Goal: Transaction & Acquisition: Purchase product/service

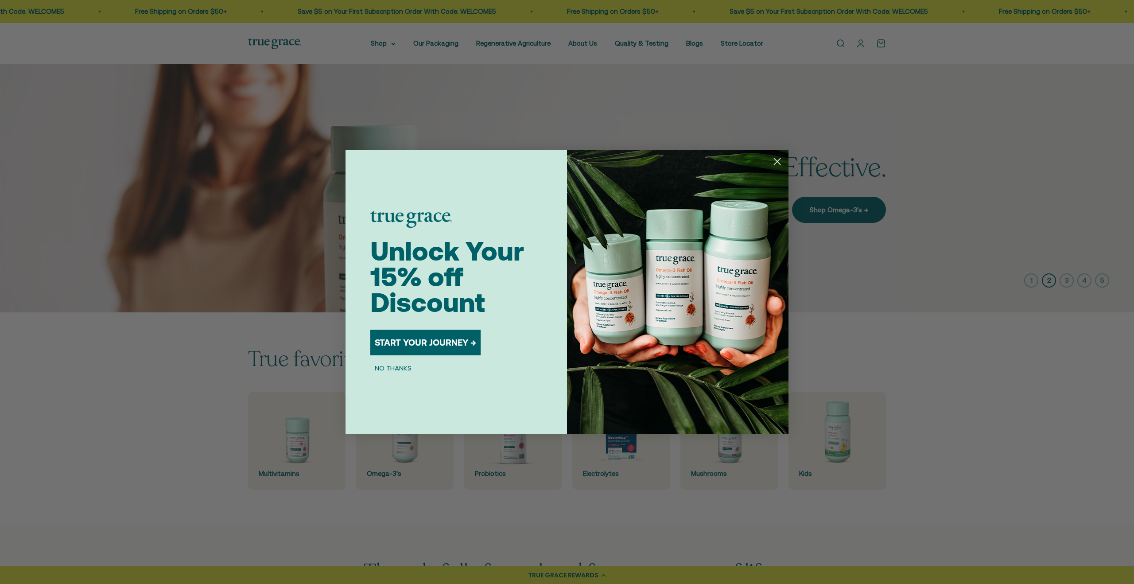
click at [778, 161] on circle "Close dialog" at bounding box center [777, 161] width 15 height 15
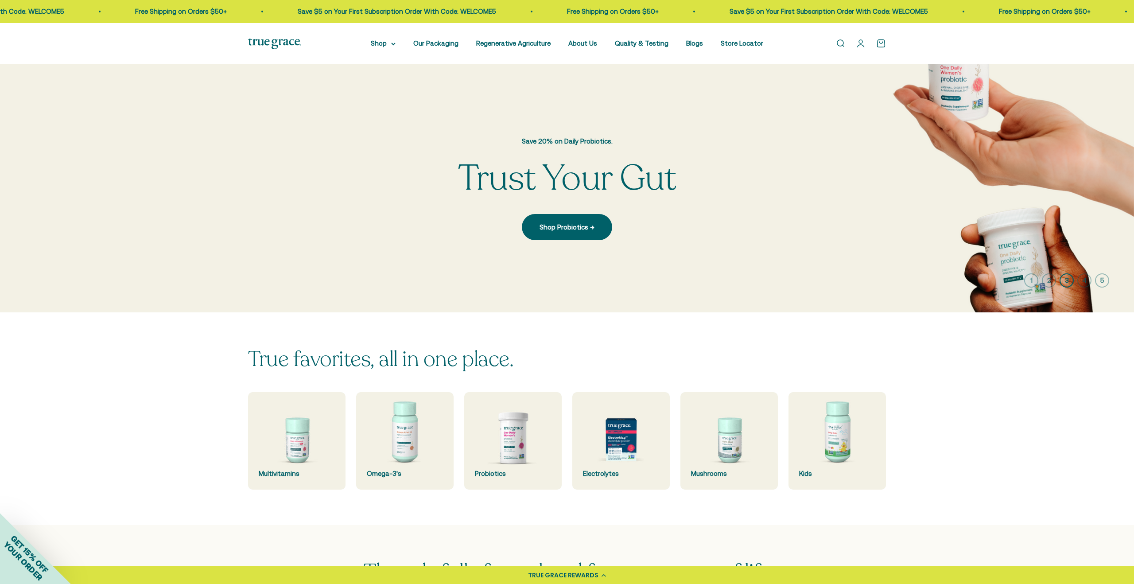
click at [1065, 277] on icon "button" at bounding box center [1066, 280] width 14 height 14
click at [1087, 279] on icon "button" at bounding box center [1084, 280] width 14 height 14
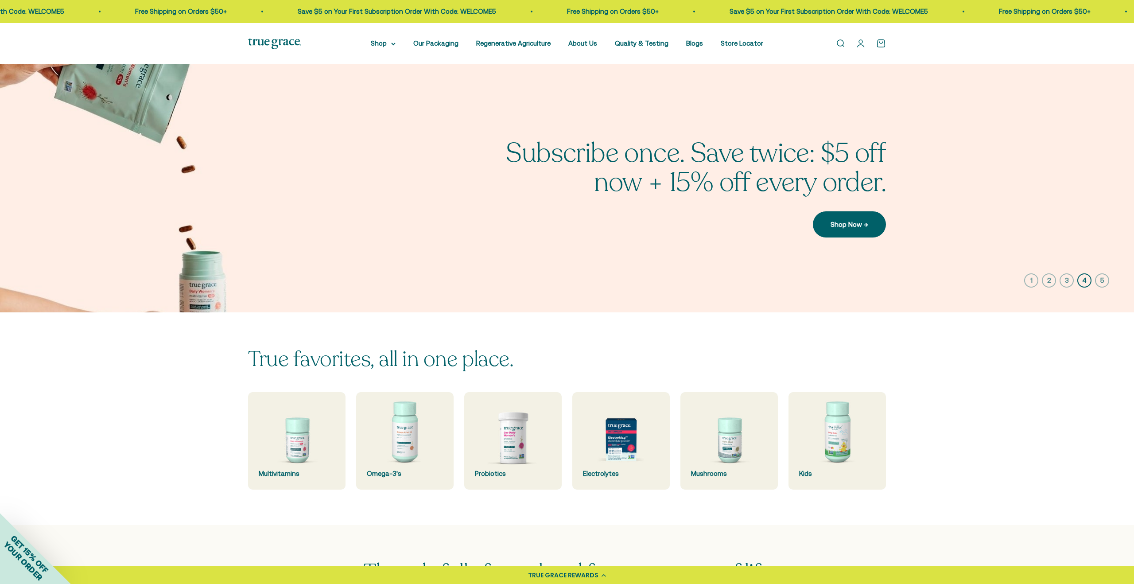
click at [1103, 278] on icon "button" at bounding box center [1102, 280] width 14 height 14
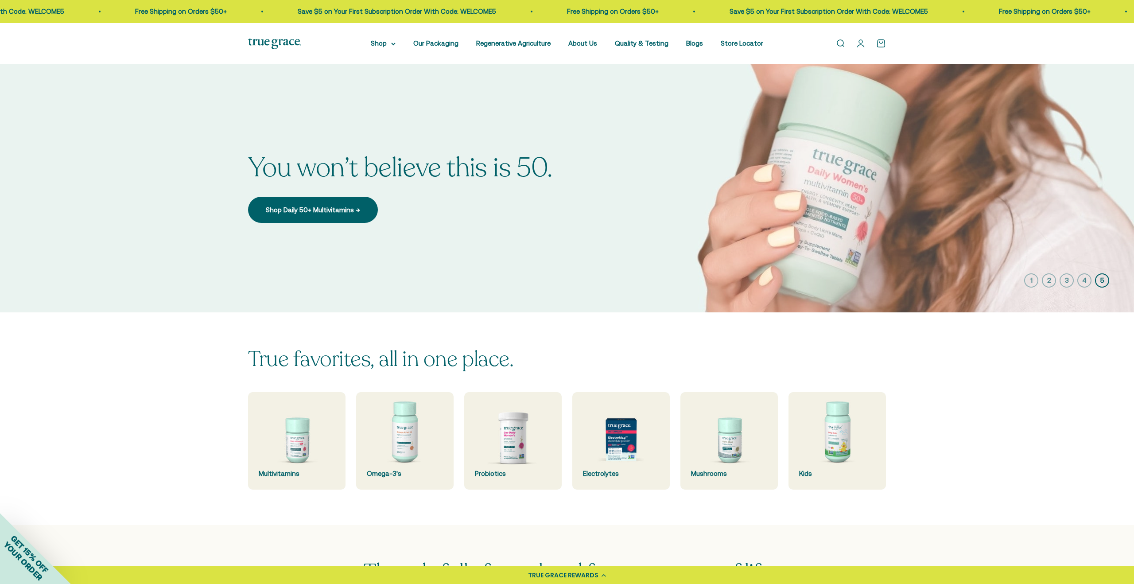
click at [1033, 279] on icon "button" at bounding box center [1031, 280] width 14 height 14
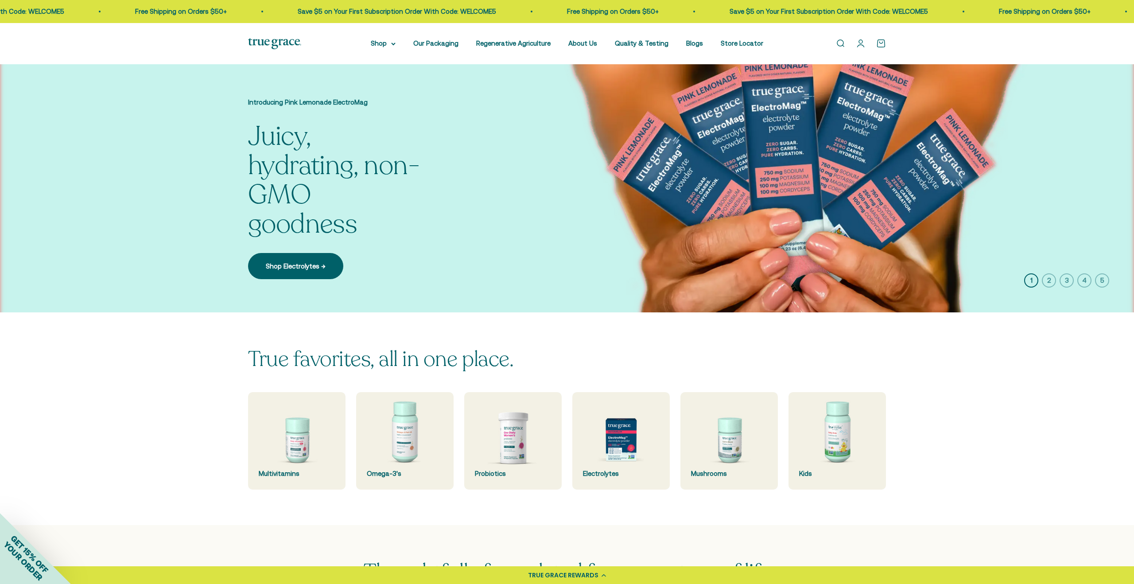
click at [1045, 277] on icon "button" at bounding box center [1048, 280] width 14 height 14
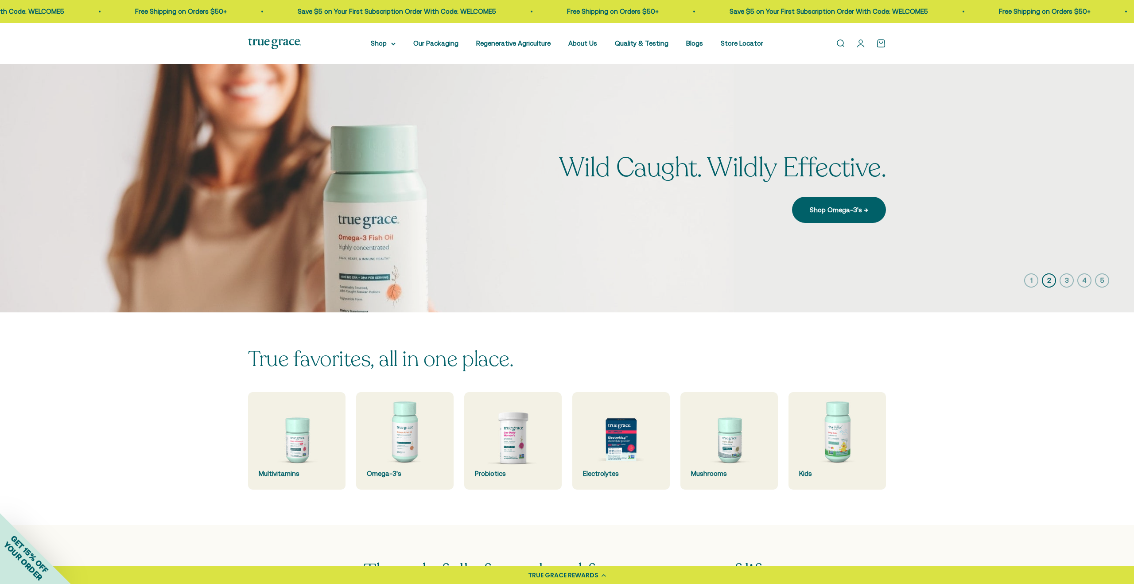
click at [1063, 279] on icon "button" at bounding box center [1066, 280] width 14 height 14
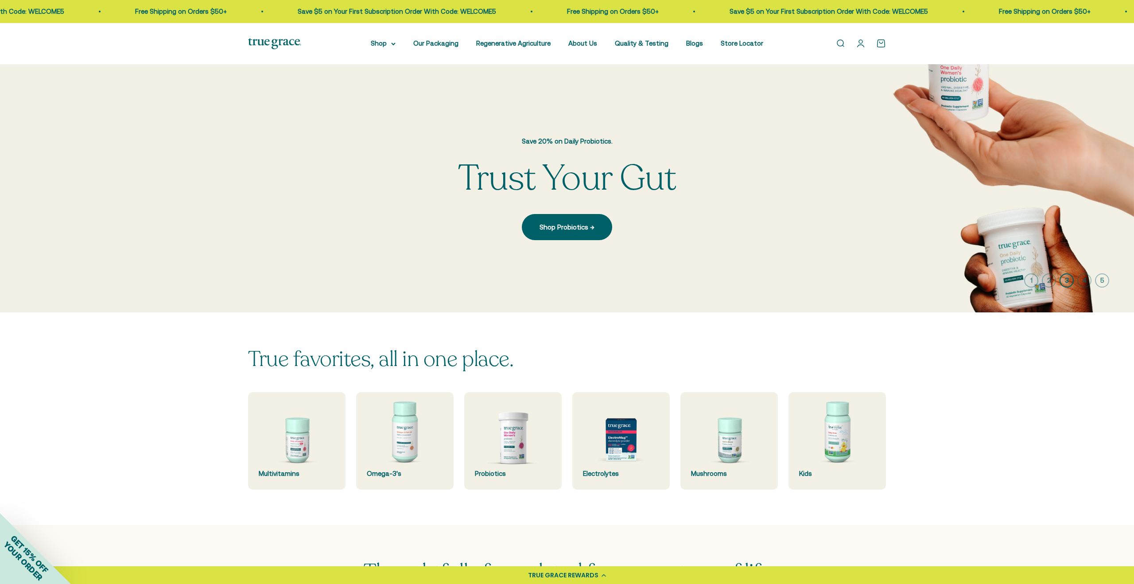
click at [1081, 279] on icon "button" at bounding box center [1084, 280] width 14 height 14
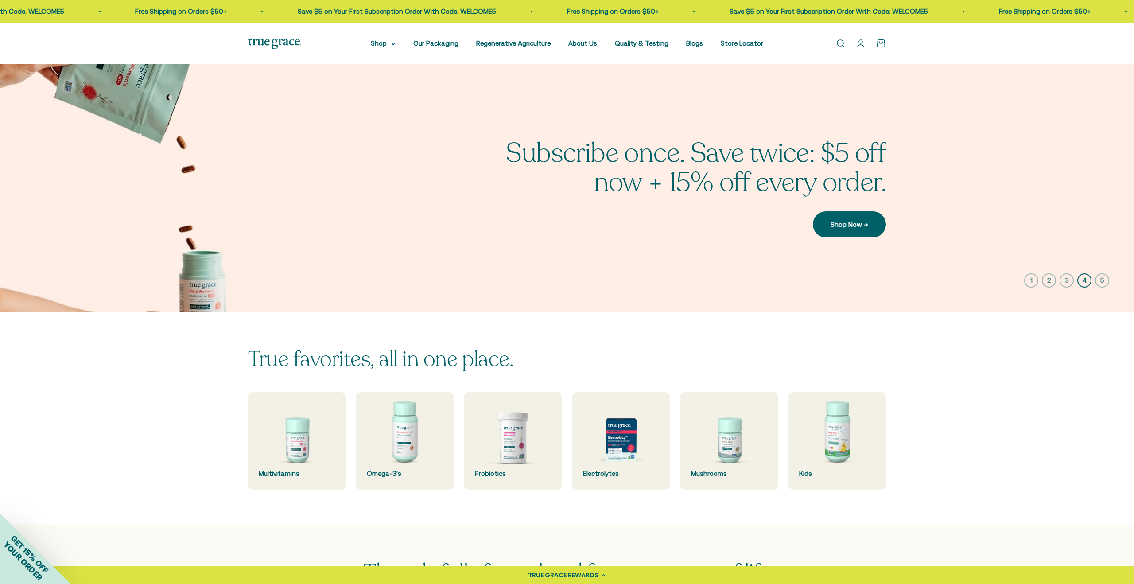
click at [1101, 280] on icon "button" at bounding box center [1102, 280] width 14 height 14
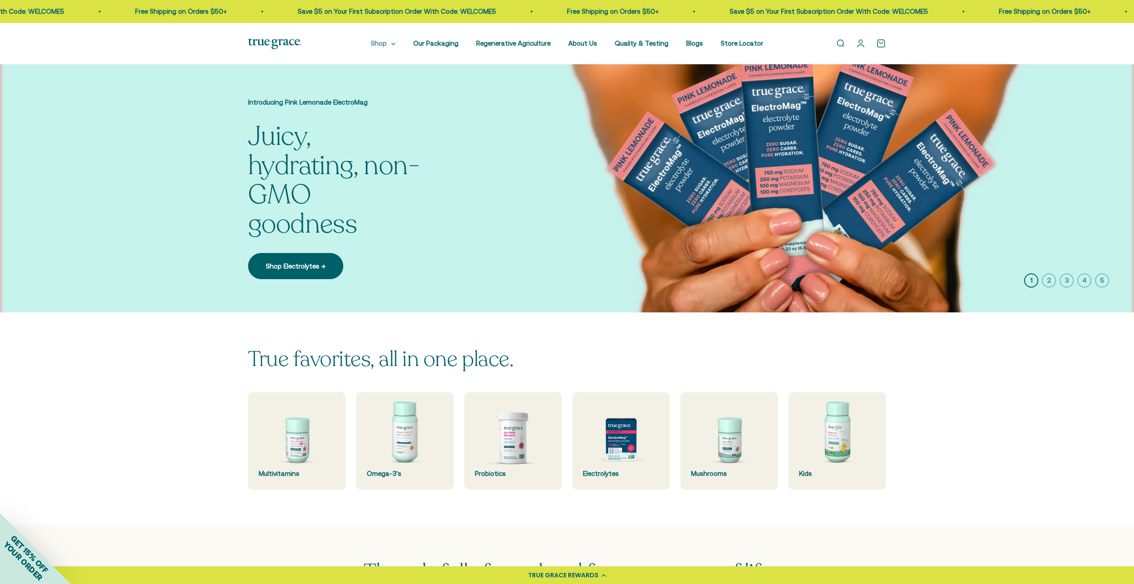
click at [387, 45] on summary "Shop" at bounding box center [383, 43] width 25 height 11
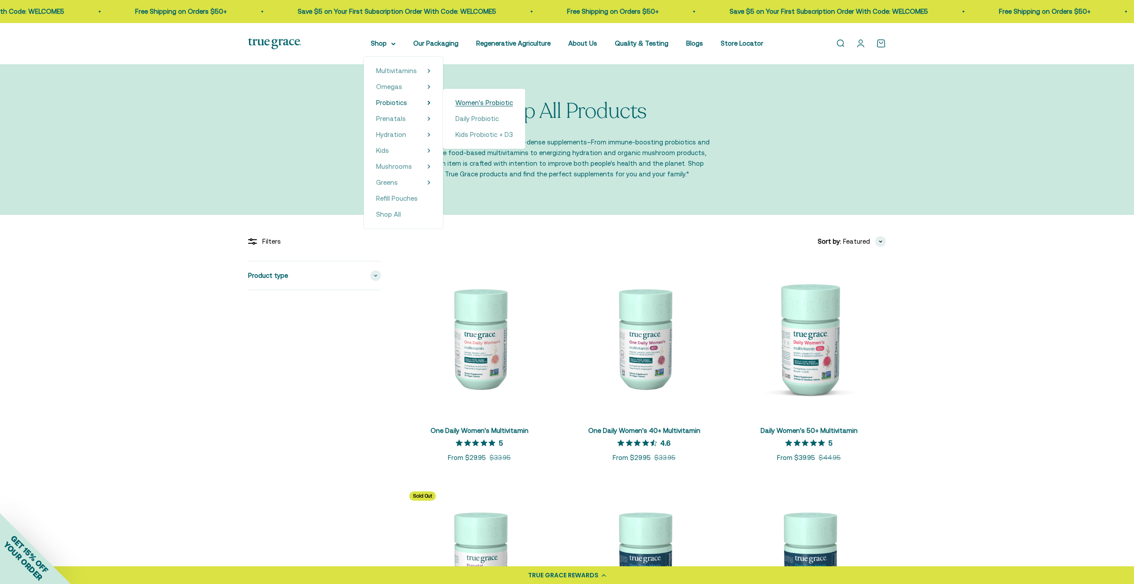
click at [477, 101] on span "Women's Probiotic" at bounding box center [484, 103] width 58 height 8
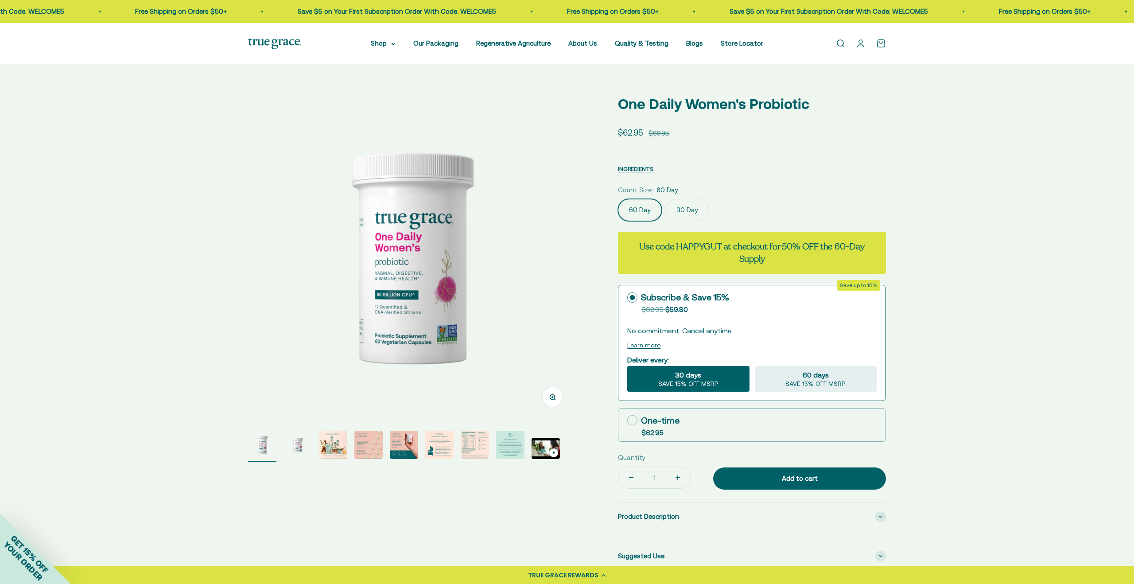
select select "3"
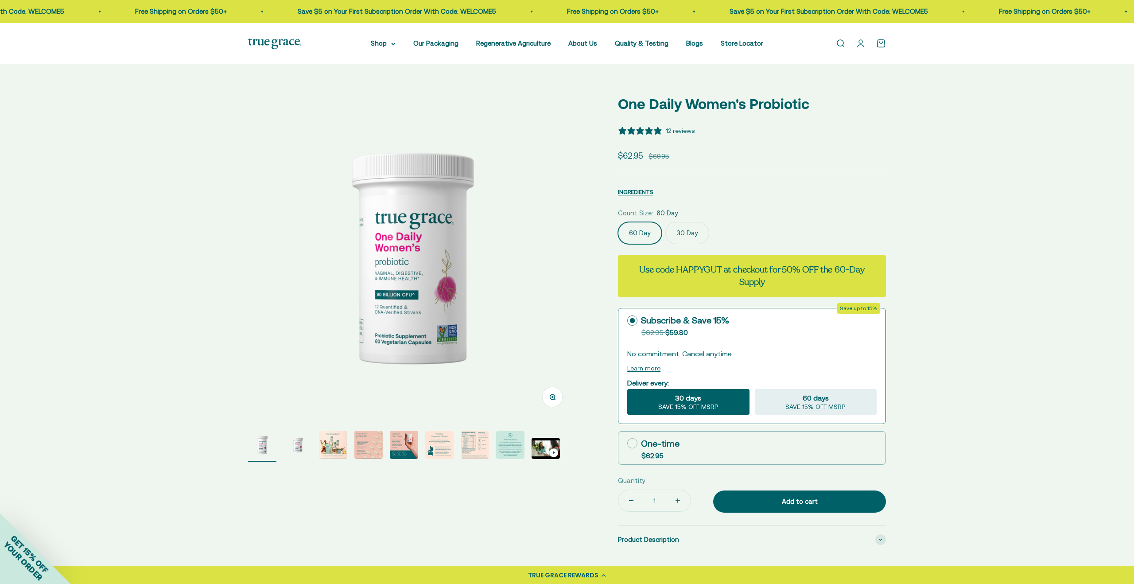
click at [634, 442] on icon at bounding box center [632, 443] width 10 height 10
click at [627, 443] on input "One-time $62.95" at bounding box center [627, 443] width 0 height 0
radio input "true"
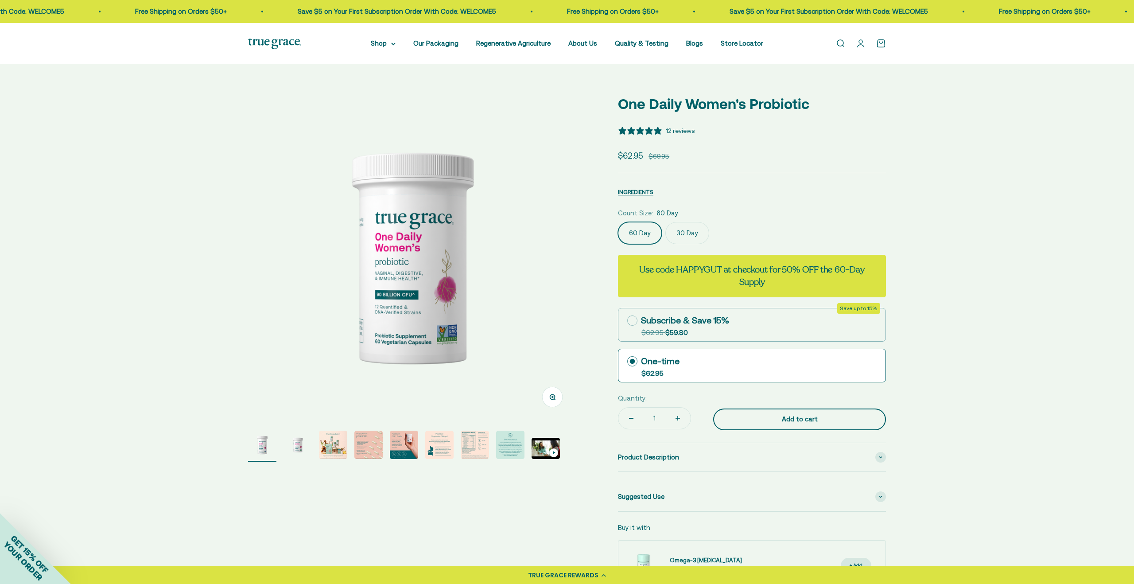
click at [795, 418] on div "Add to cart" at bounding box center [799, 419] width 137 height 11
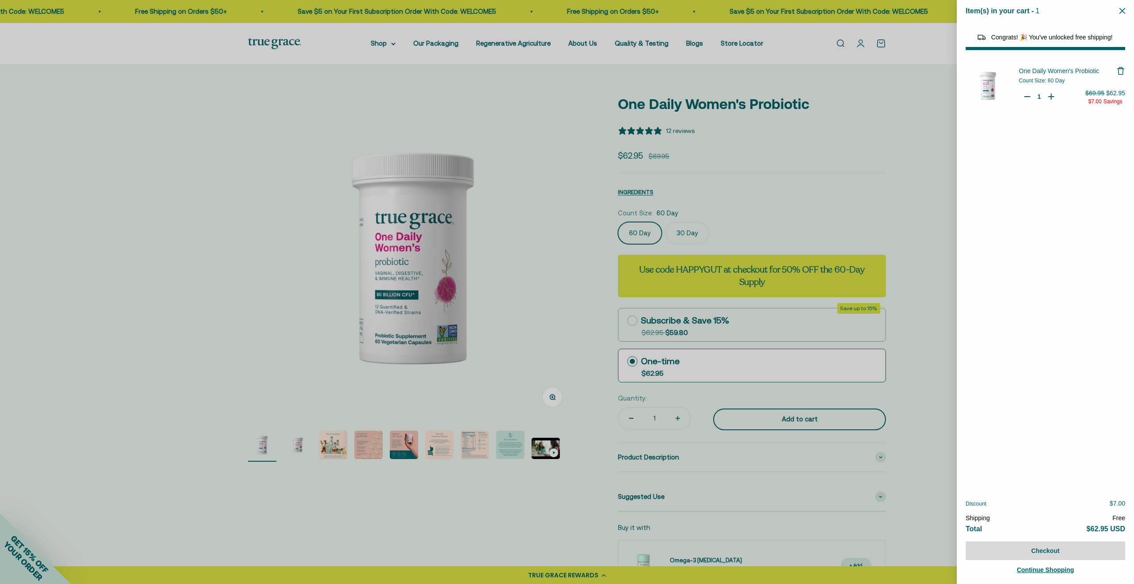
select select "40055698129088"
select select "44882806636758"
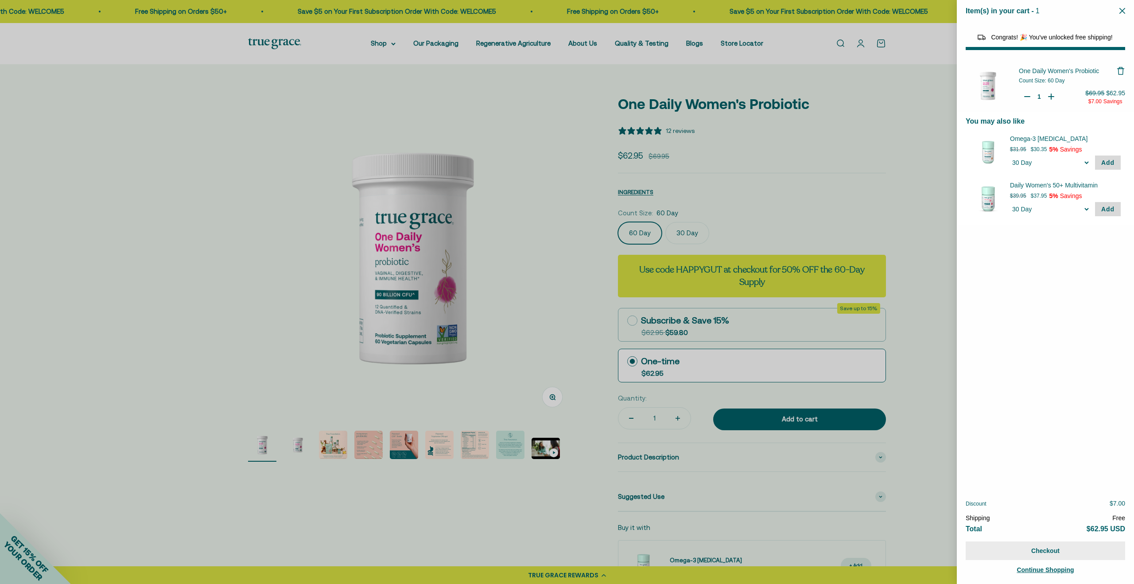
click at [1022, 548] on button "Checkout" at bounding box center [1044, 550] width 159 height 19
